Goal: Task Accomplishment & Management: Use online tool/utility

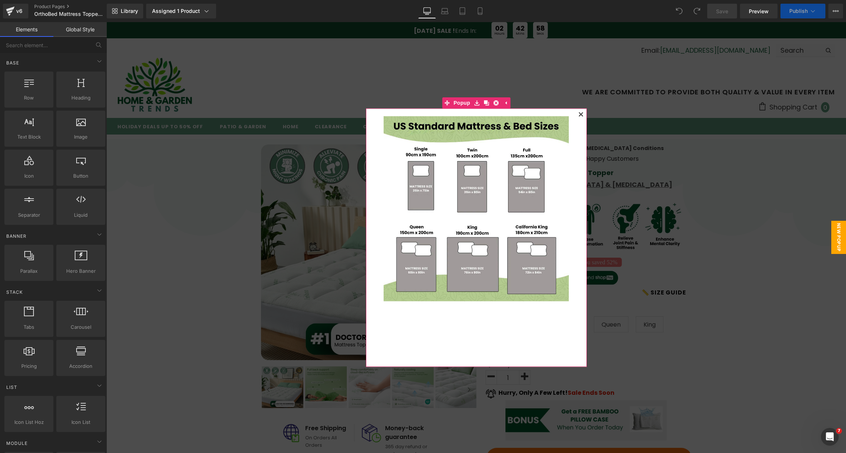
click at [581, 112] on icon at bounding box center [581, 114] width 4 height 4
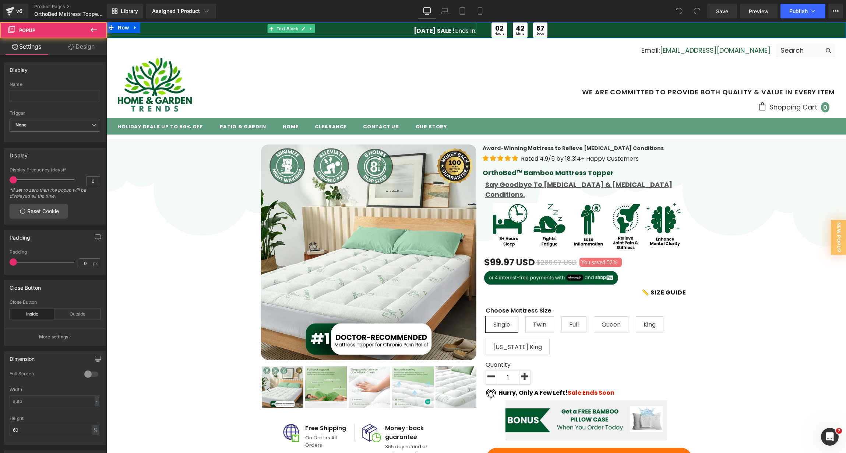
click at [421, 32] on strong "[DATE] SALE !" at bounding box center [434, 31] width 41 height 8
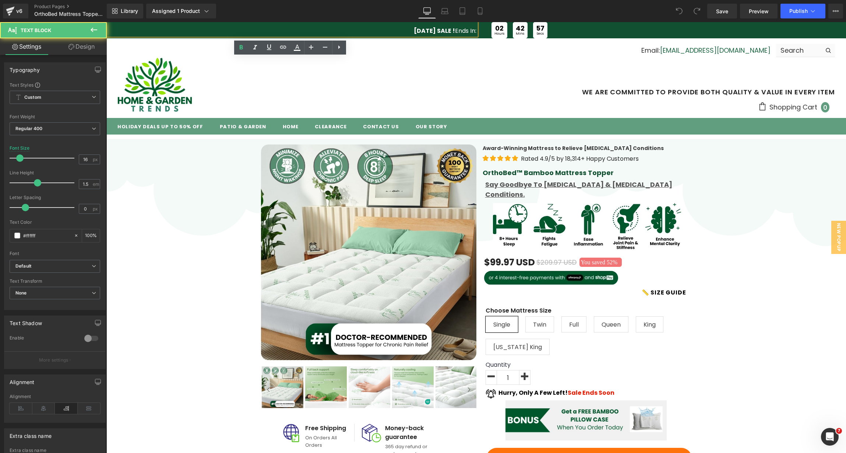
click at [414, 29] on strong "[DATE] SALE !" at bounding box center [434, 31] width 41 height 8
click at [429, 30] on strong "[DATE] SALE !" at bounding box center [434, 31] width 41 height 8
drag, startPoint x: 426, startPoint y: 29, endPoint x: 399, endPoint y: 32, distance: 27.0
click at [414, 32] on strong "[DATE] SALE !" at bounding box center [434, 31] width 41 height 8
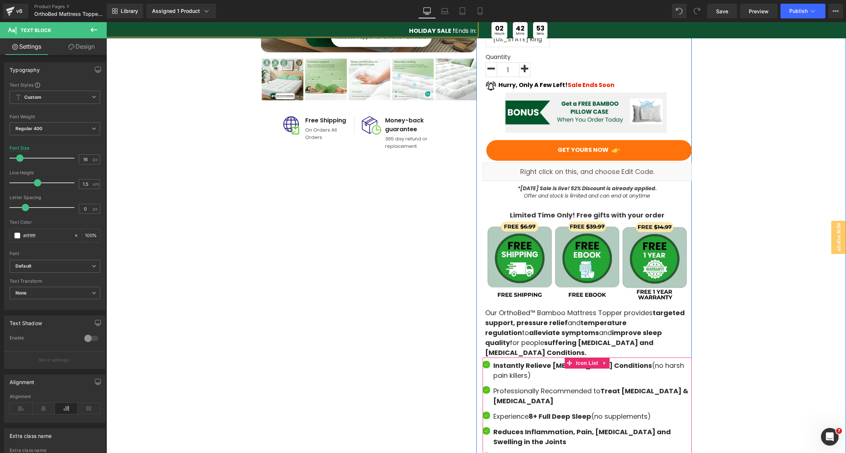
scroll to position [270, 0]
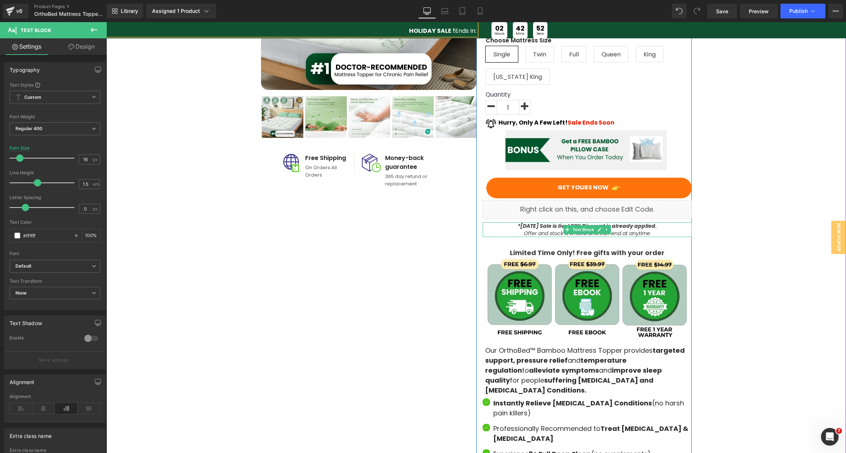
click at [534, 222] on strong "*[DATE] Sale is live! 52% Discount is already applied." at bounding box center [587, 225] width 139 height 7
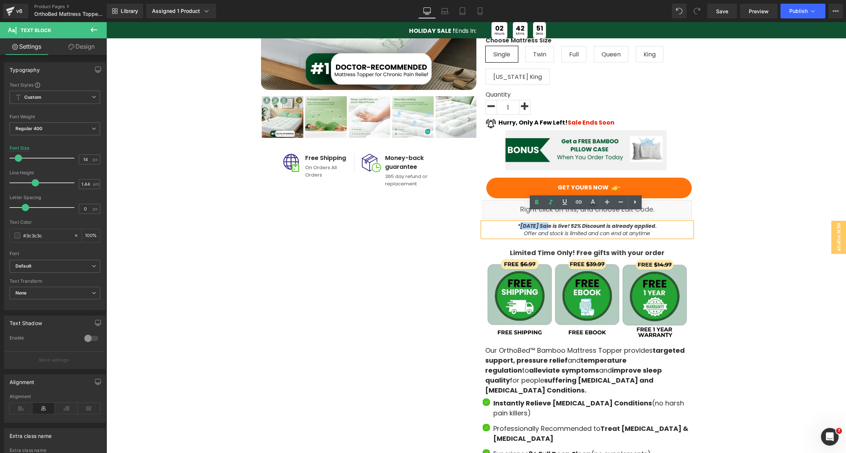
drag, startPoint x: 542, startPoint y: 216, endPoint x: 516, endPoint y: 216, distance: 25.8
click at [518, 222] on strong "*[DATE] Sale is live! 52% Discount is already applied." at bounding box center [587, 225] width 139 height 7
click at [807, 12] on span "Publish" at bounding box center [799, 11] width 18 height 6
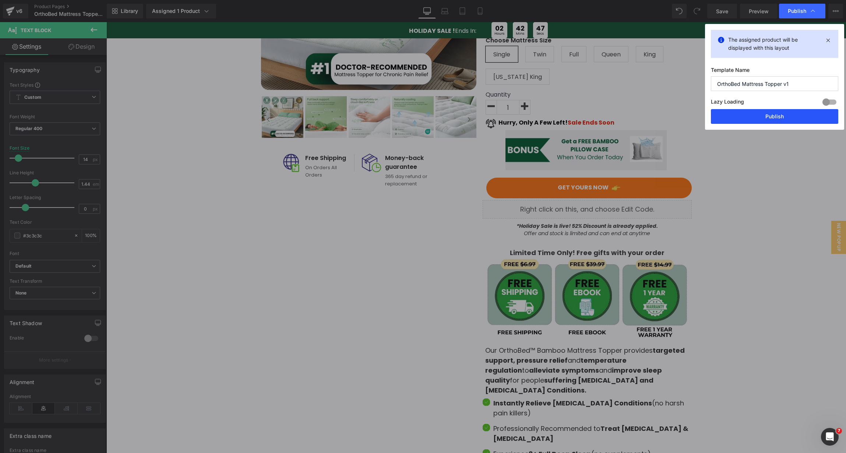
drag, startPoint x: 781, startPoint y: 113, endPoint x: 638, endPoint y: 256, distance: 202.6
click at [781, 113] on button "Publish" at bounding box center [774, 116] width 127 height 15
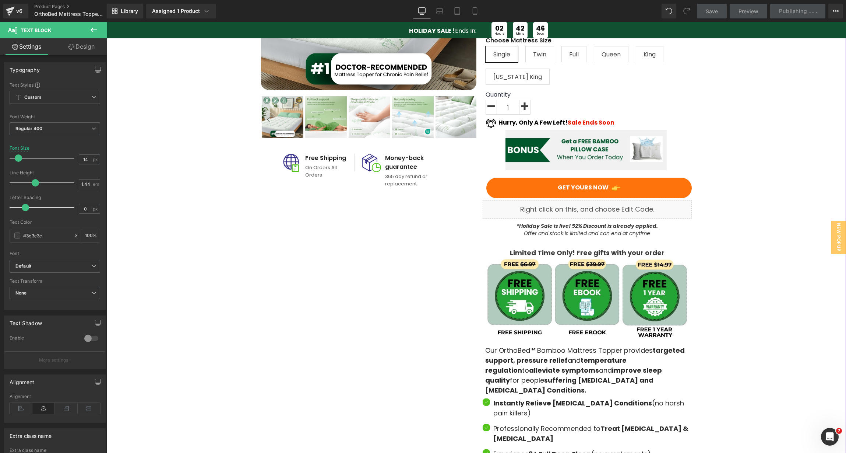
scroll to position [675, 0]
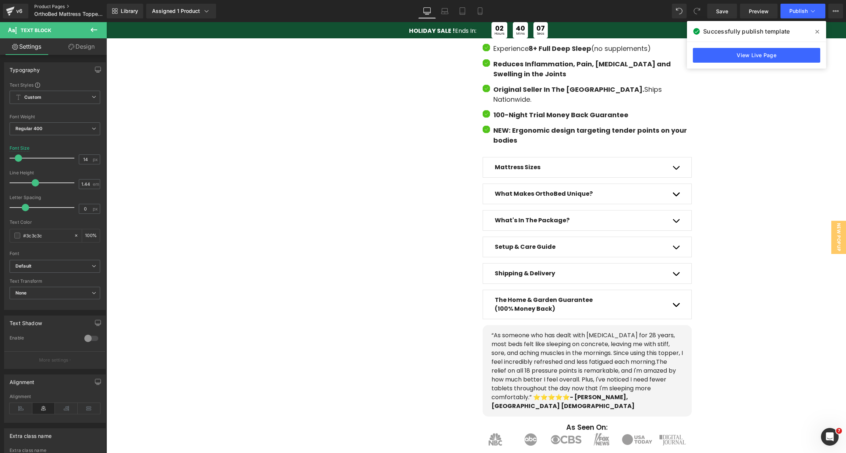
click at [51, 6] on link "Product Pages" at bounding box center [75, 7] width 83 height 6
